Goal: Check status: Check status

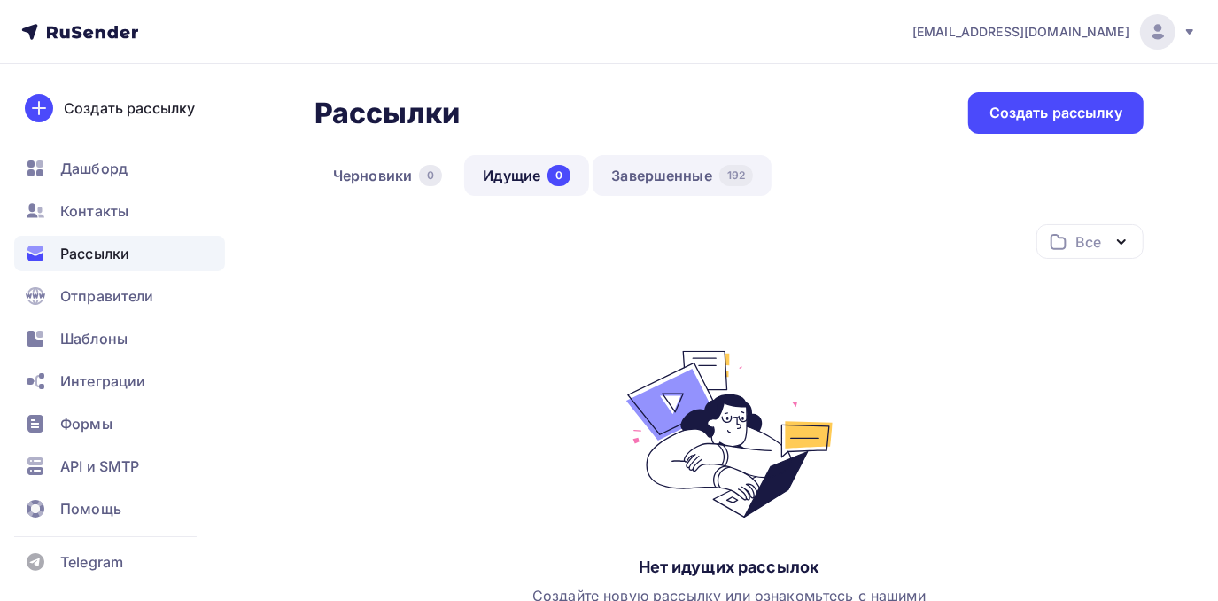
click at [692, 172] on link "Завершенные 192" at bounding box center [682, 175] width 179 height 41
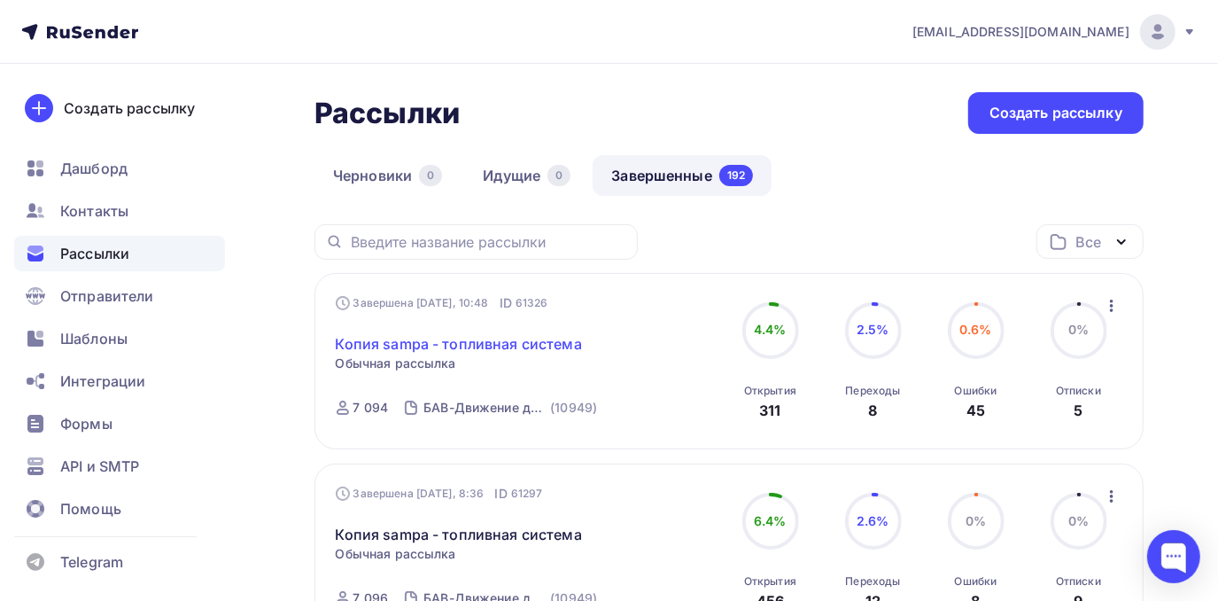
click at [489, 344] on link "Копия sampa - топливная система" at bounding box center [459, 343] width 246 height 21
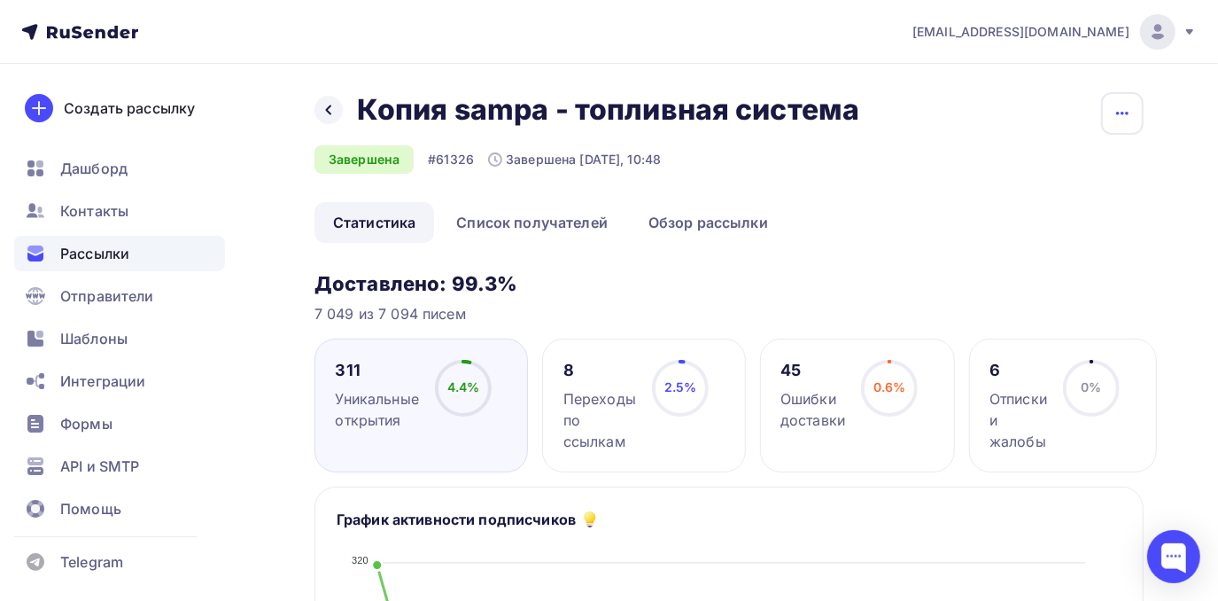
click at [1120, 124] on button "button" at bounding box center [1122, 113] width 43 height 43
click at [1045, 117] on div "Назад Копия sampa - топливная система Копия sampa - топливная система Завершена…" at bounding box center [728, 147] width 829 height 110
click at [710, 229] on link "Обзор рассылки" at bounding box center [708, 222] width 157 height 41
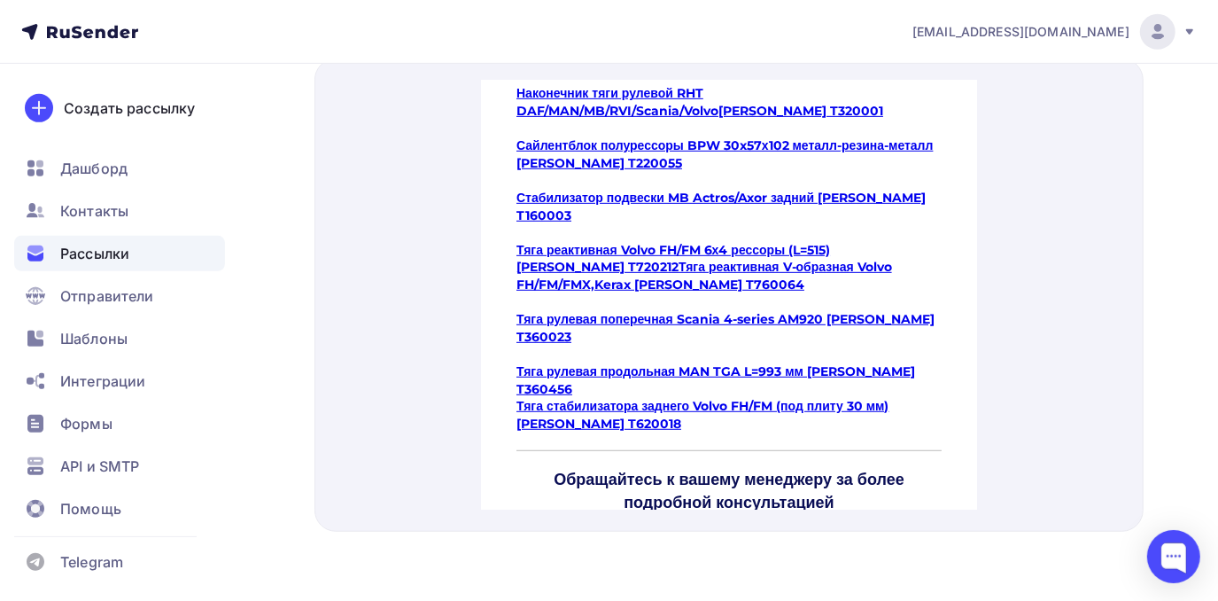
scroll to position [644, 0]
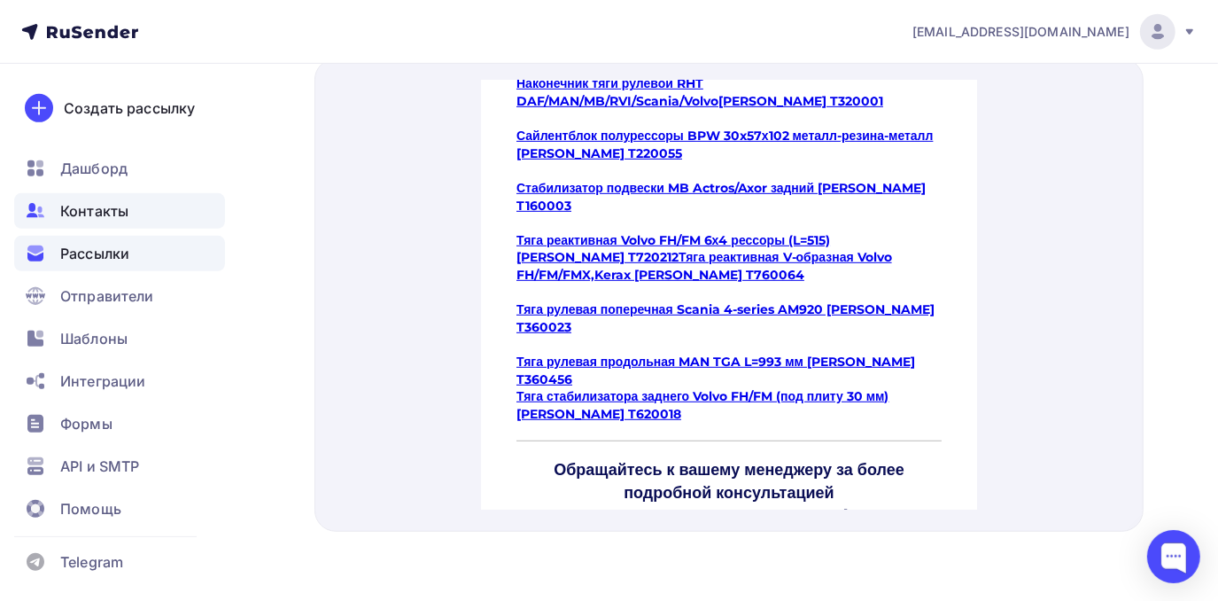
click at [118, 213] on span "Контакты" at bounding box center [94, 210] width 68 height 21
